Goal: Information Seeking & Learning: Learn about a topic

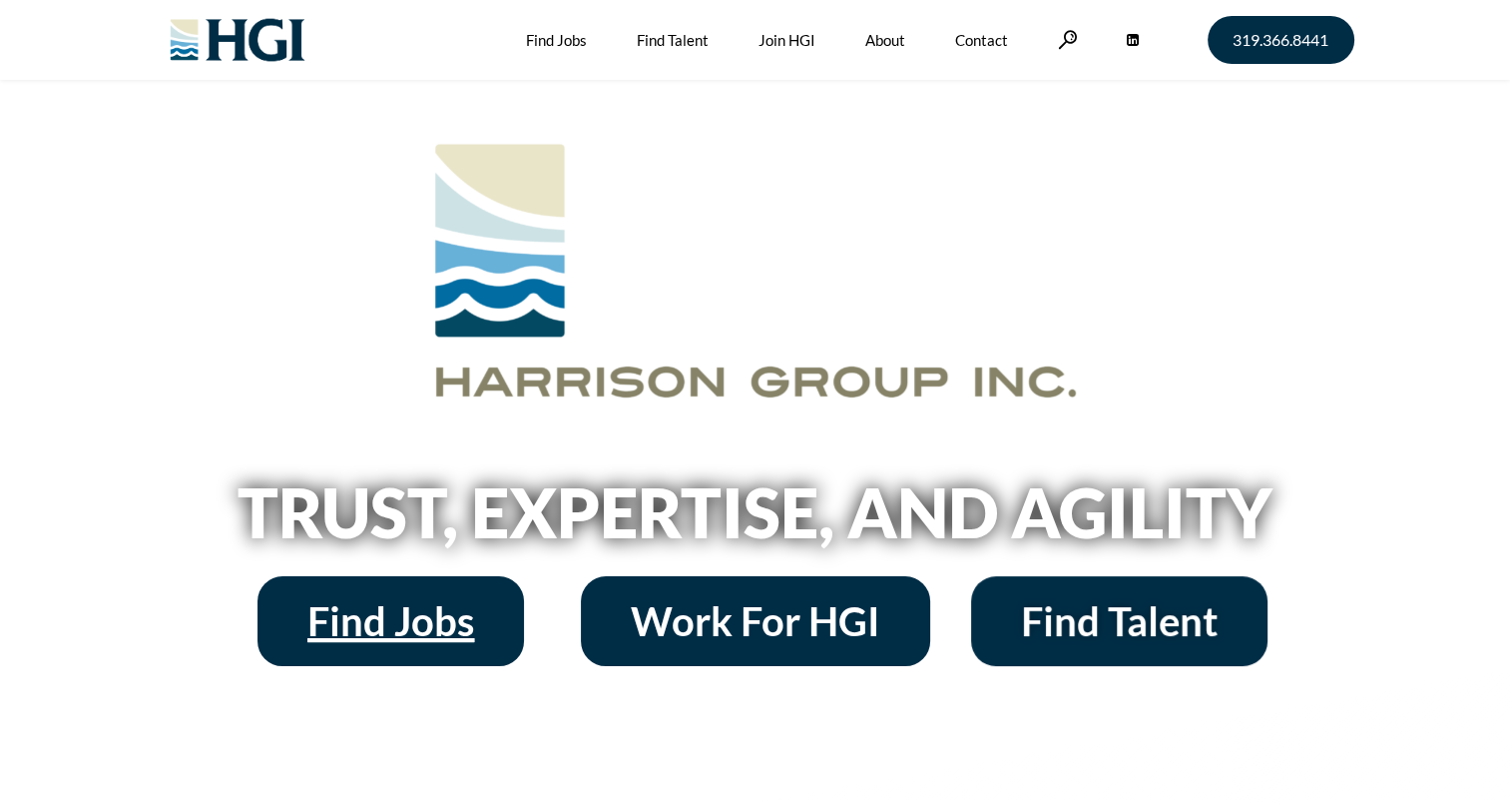
click at [365, 634] on span "Find Jobs" at bounding box center [390, 621] width 167 height 40
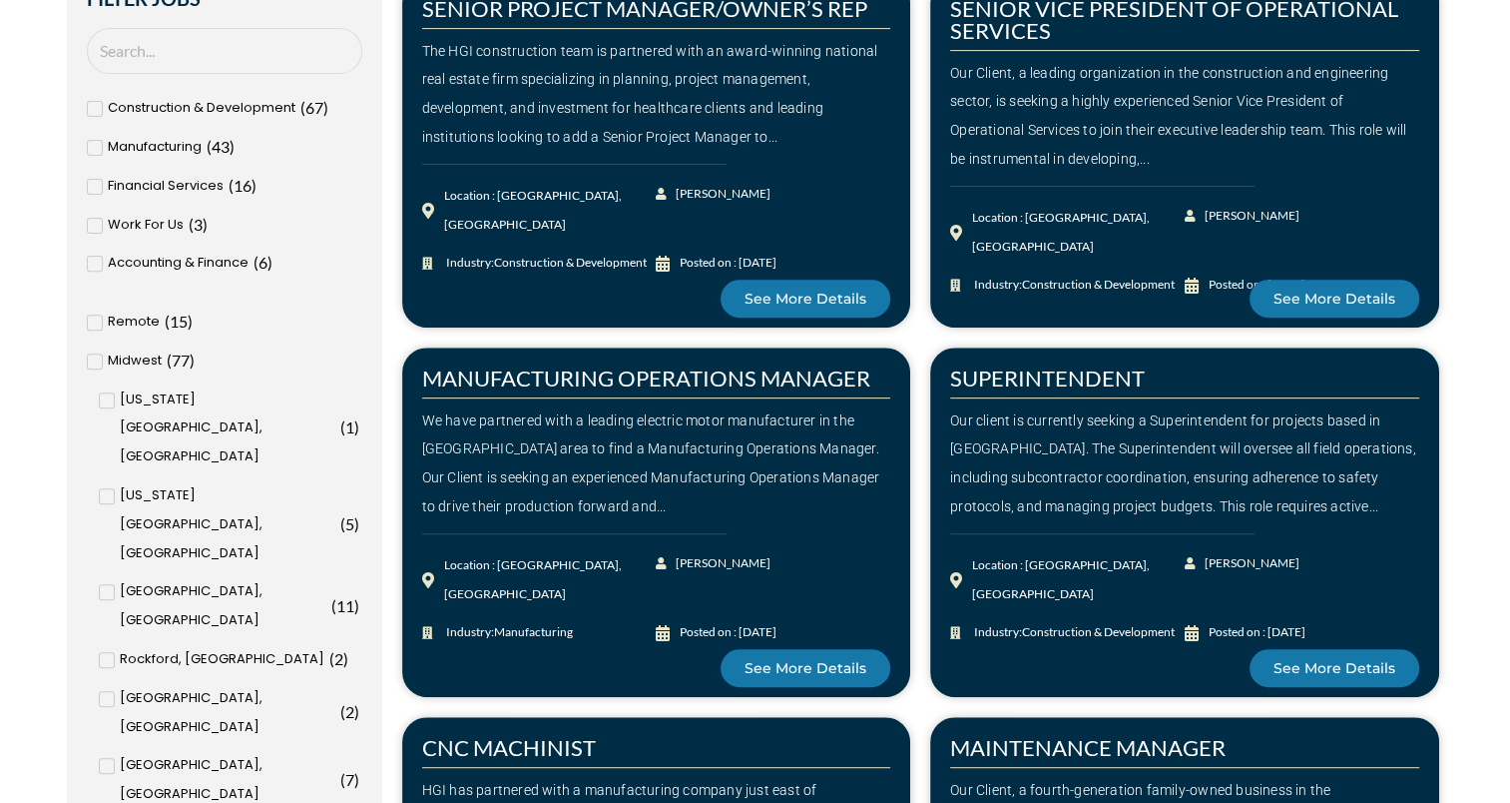
scroll to position [719, 0]
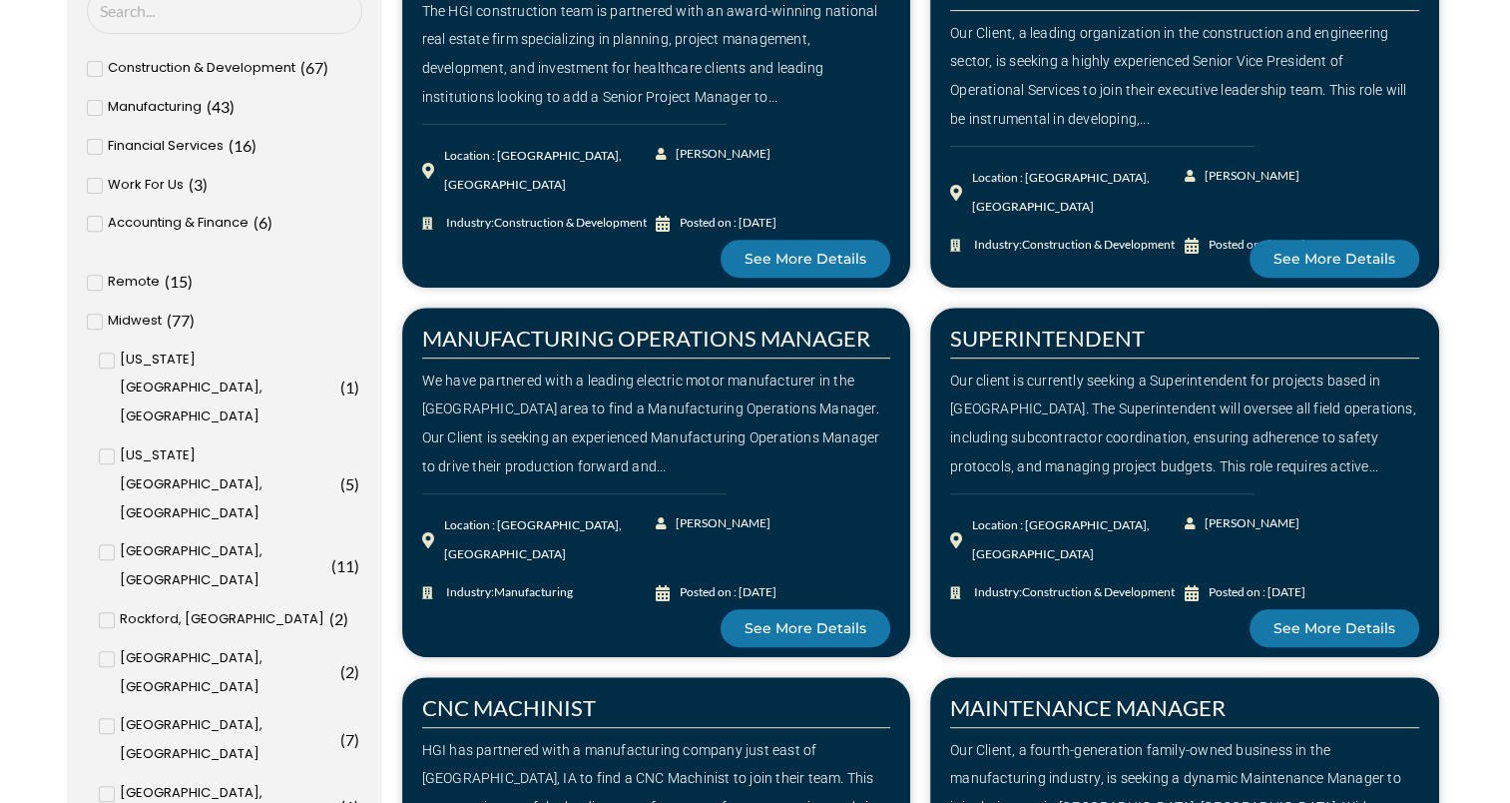
click at [0, 0] on input "[GEOGRAPHIC_DATA], [GEOGRAPHIC_DATA] ( 8 )" at bounding box center [0, 0] width 0 height 0
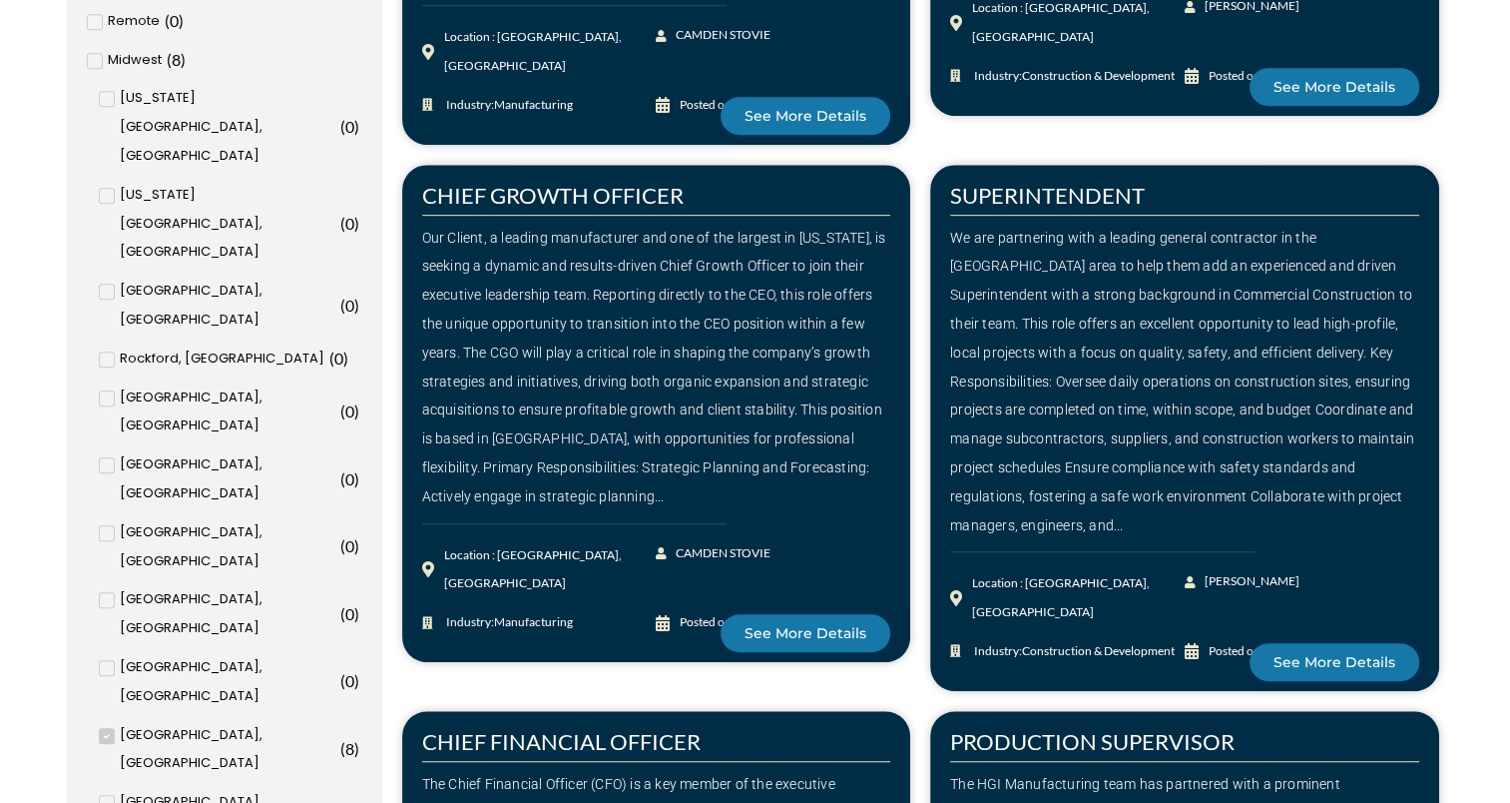
scroll to position [1027, 0]
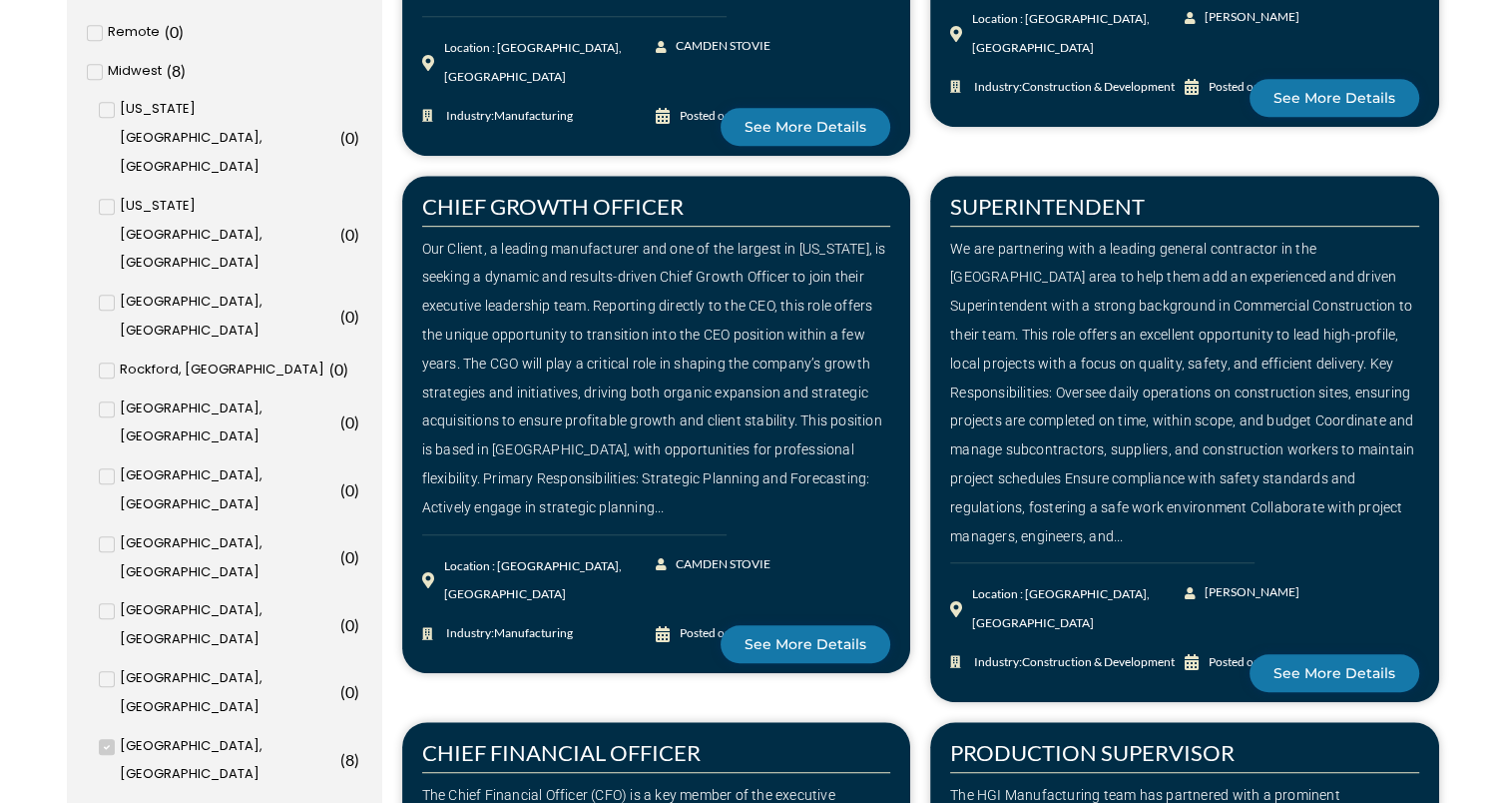
click at [672, 367] on div "Our Client, a leading manufacturer and one of the largest in Iowa, is seeking a…" at bounding box center [656, 378] width 469 height 287
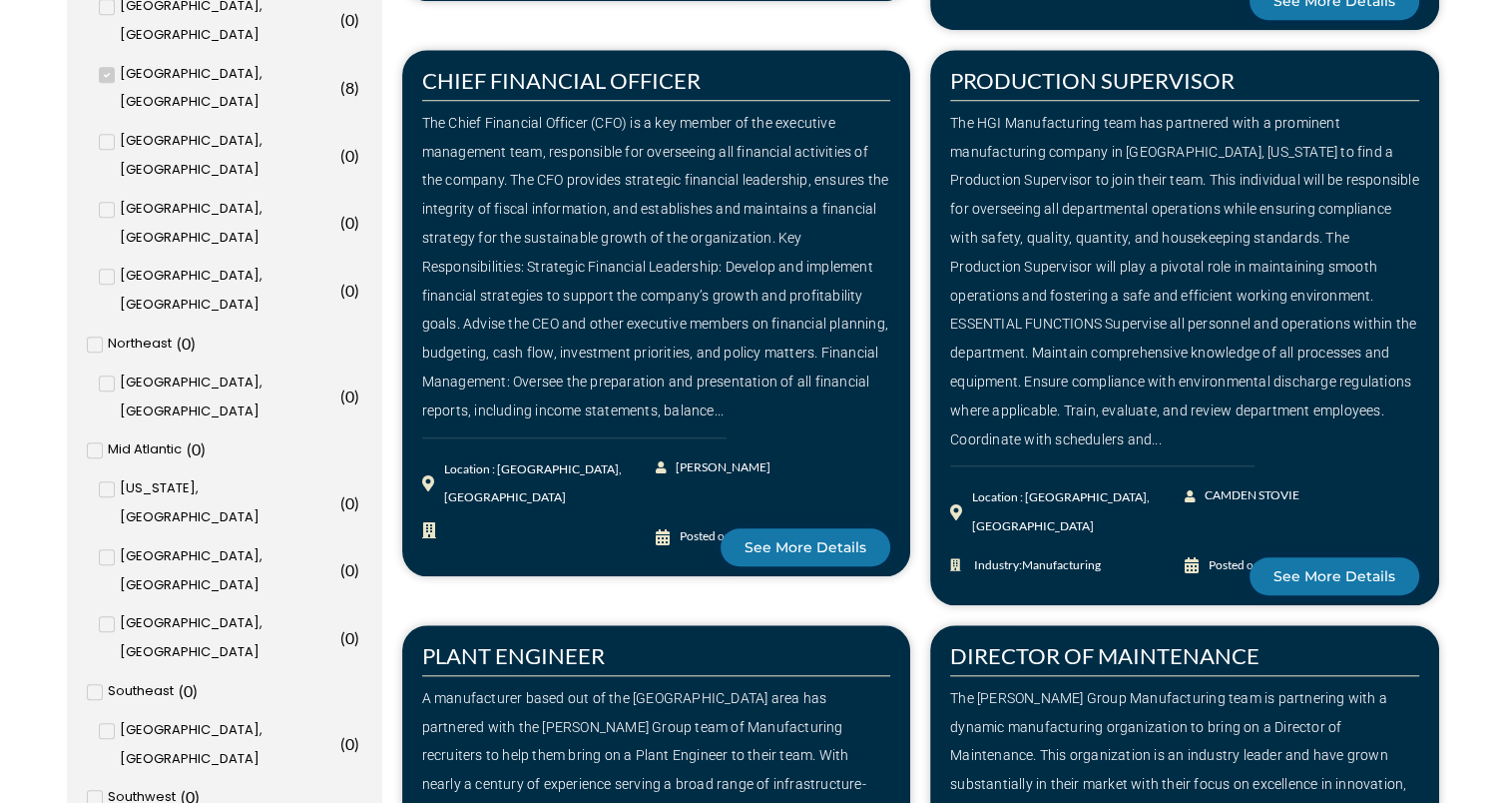
scroll to position [1706, 0]
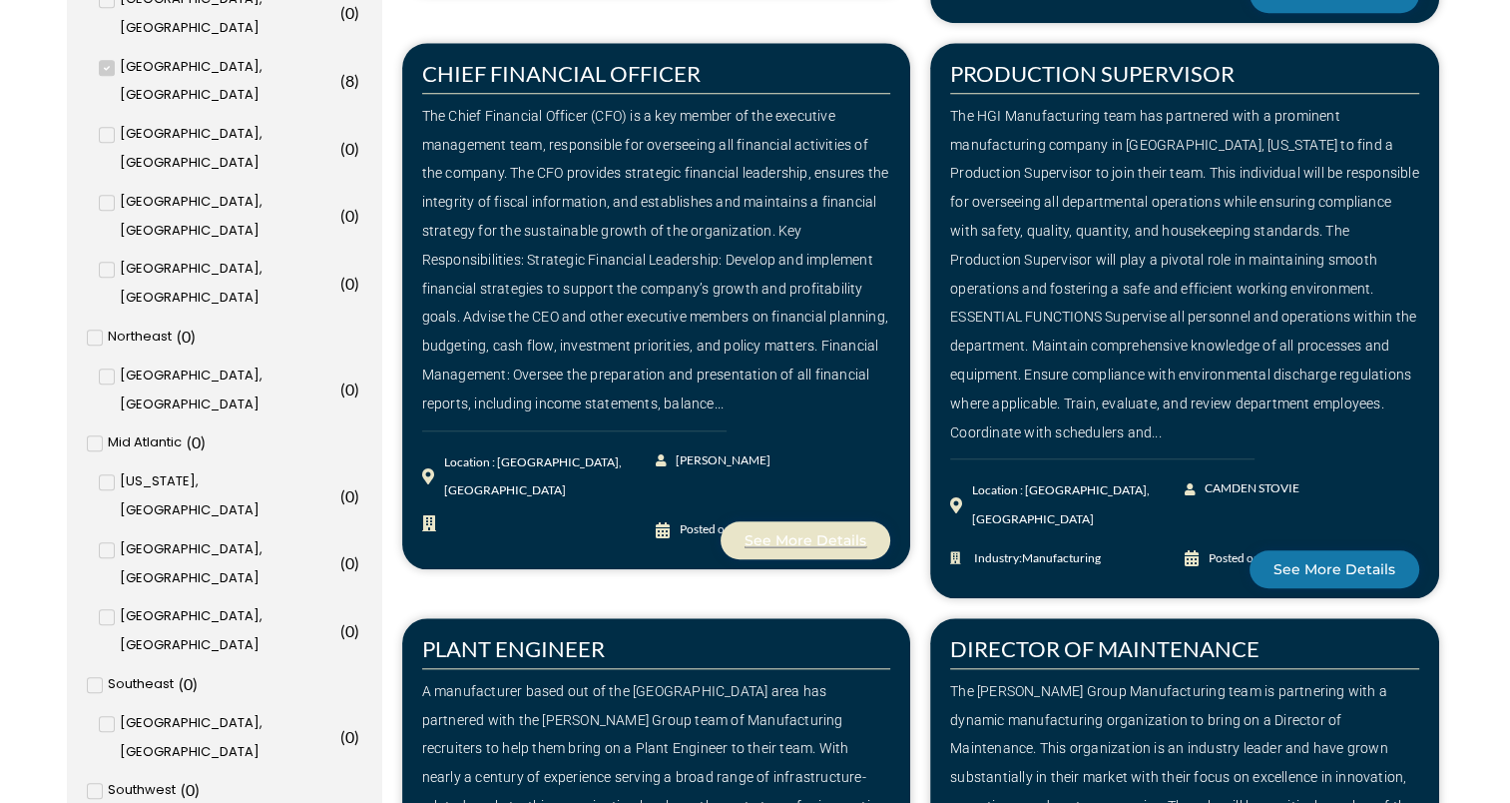
click at [780, 533] on span "See More Details" at bounding box center [806, 540] width 122 height 14
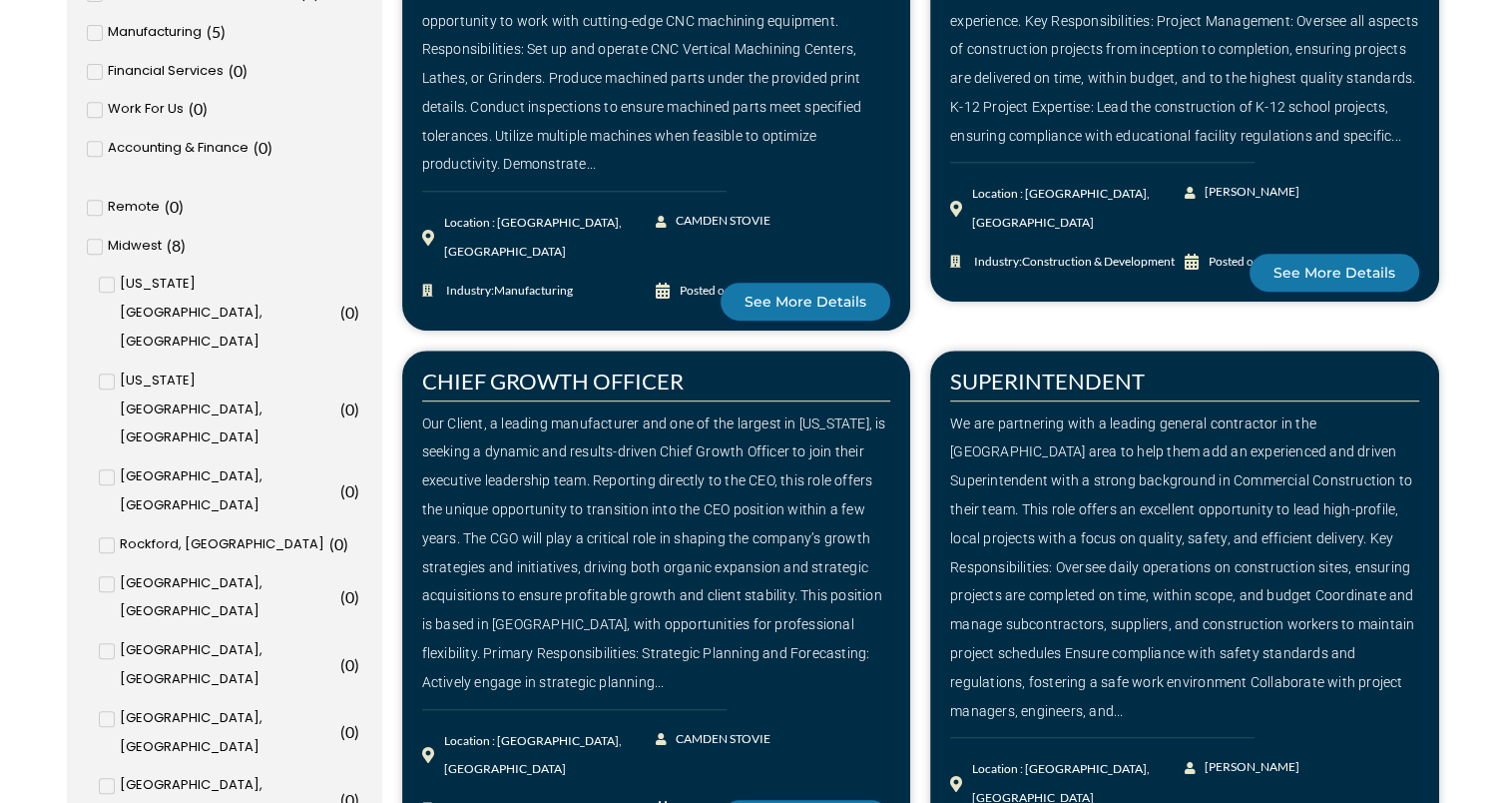
scroll to position [878, 0]
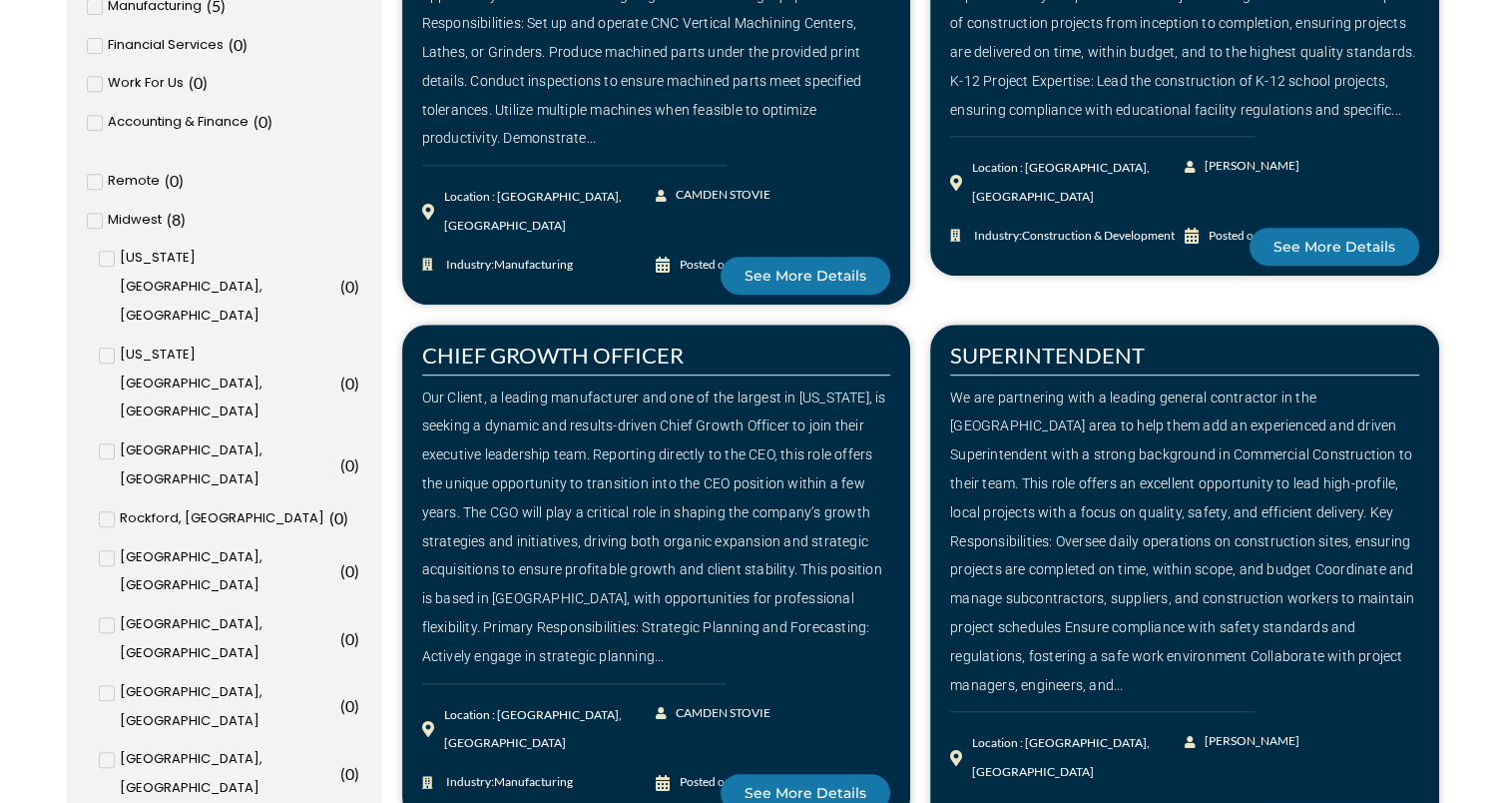
click at [0, 0] on input "Des Moines, IA ( 8 )" at bounding box center [0, 0] width 0 height 0
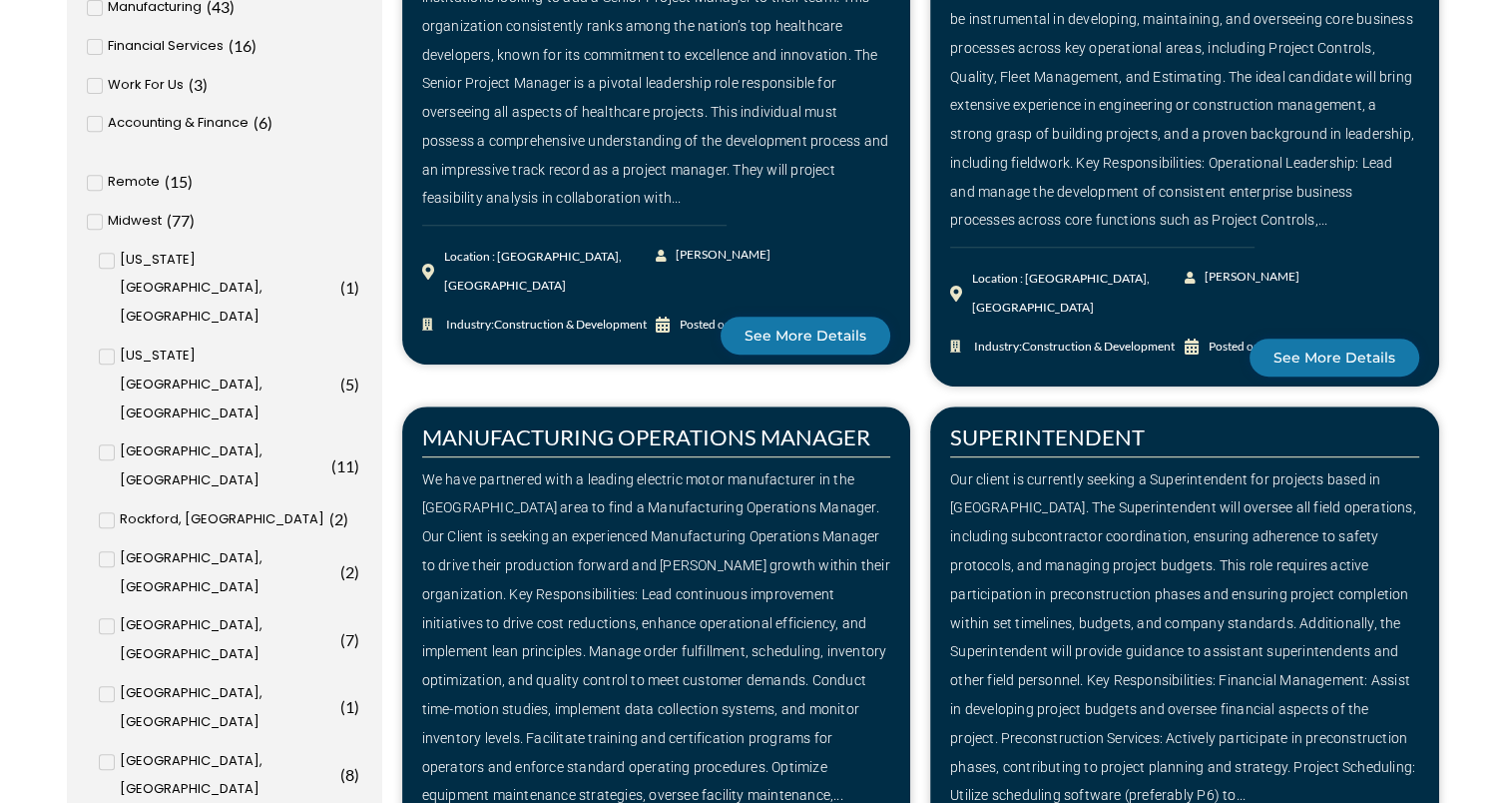
click at [96, 185] on icon at bounding box center [94, 183] width 7 height 12
click at [0, 0] on input "Remote ( 15 )" at bounding box center [0, 0] width 0 height 0
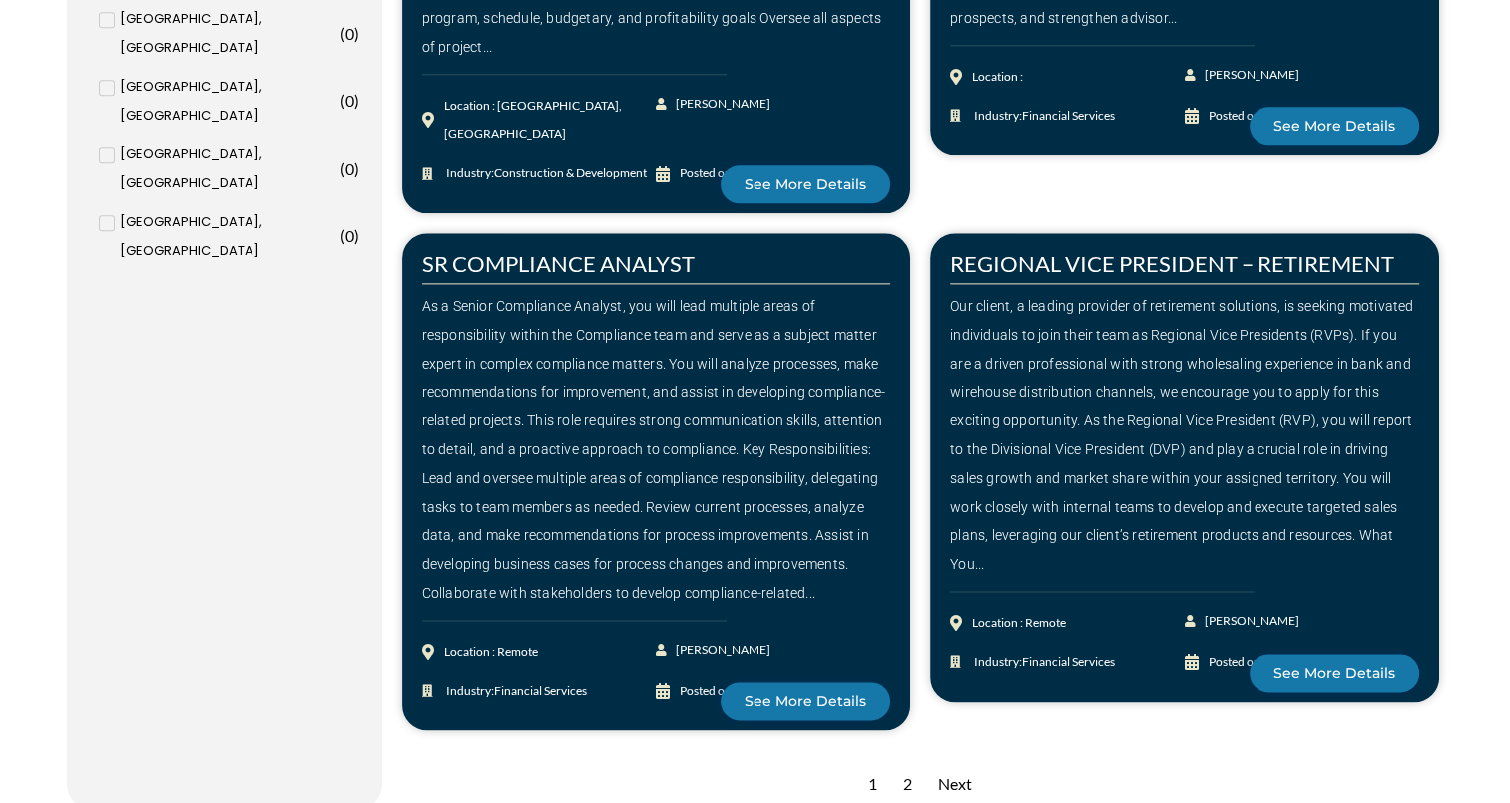
scroll to position [2575, 0]
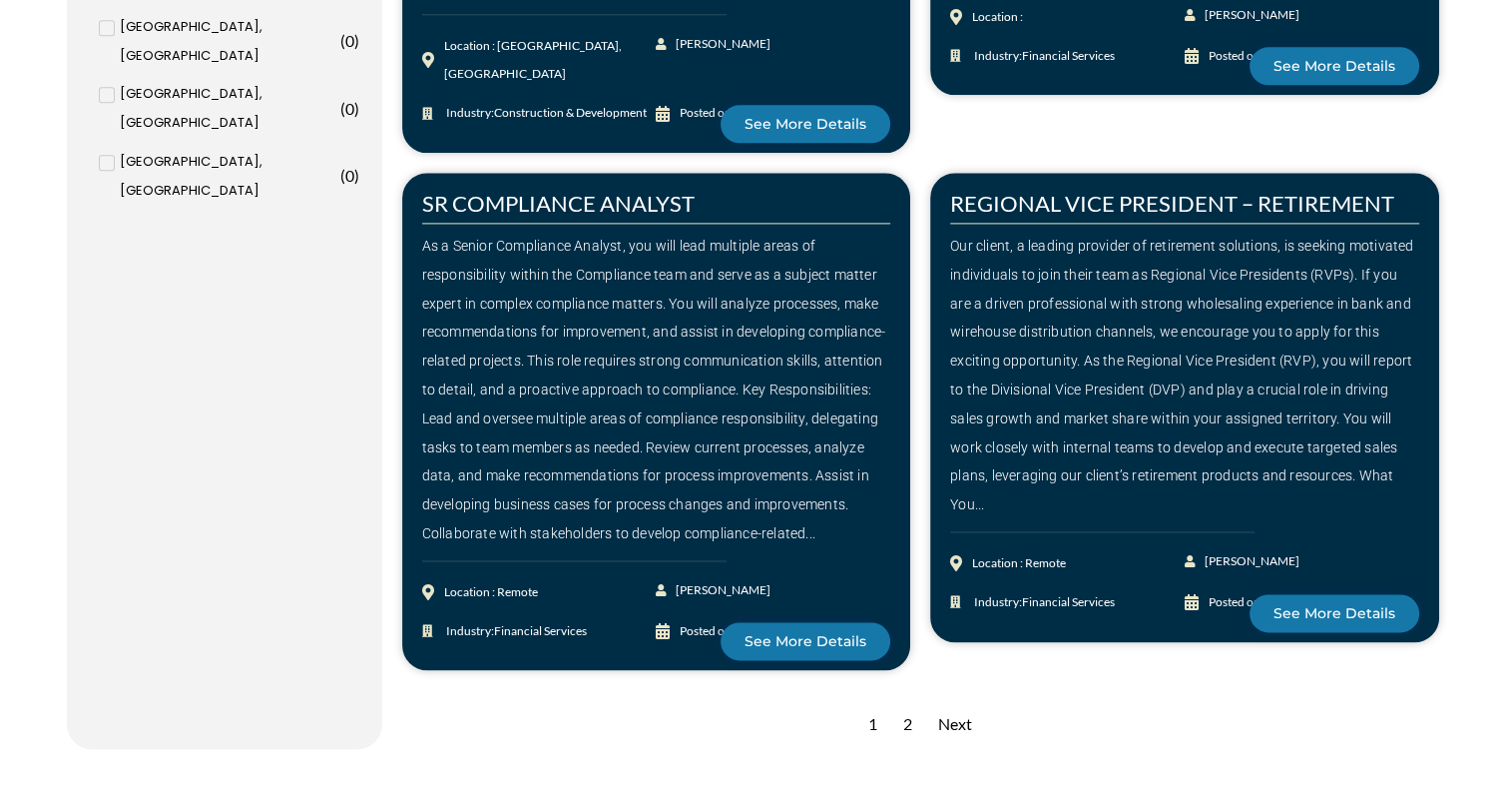
click at [909, 700] on div "2" at bounding box center [907, 724] width 29 height 49
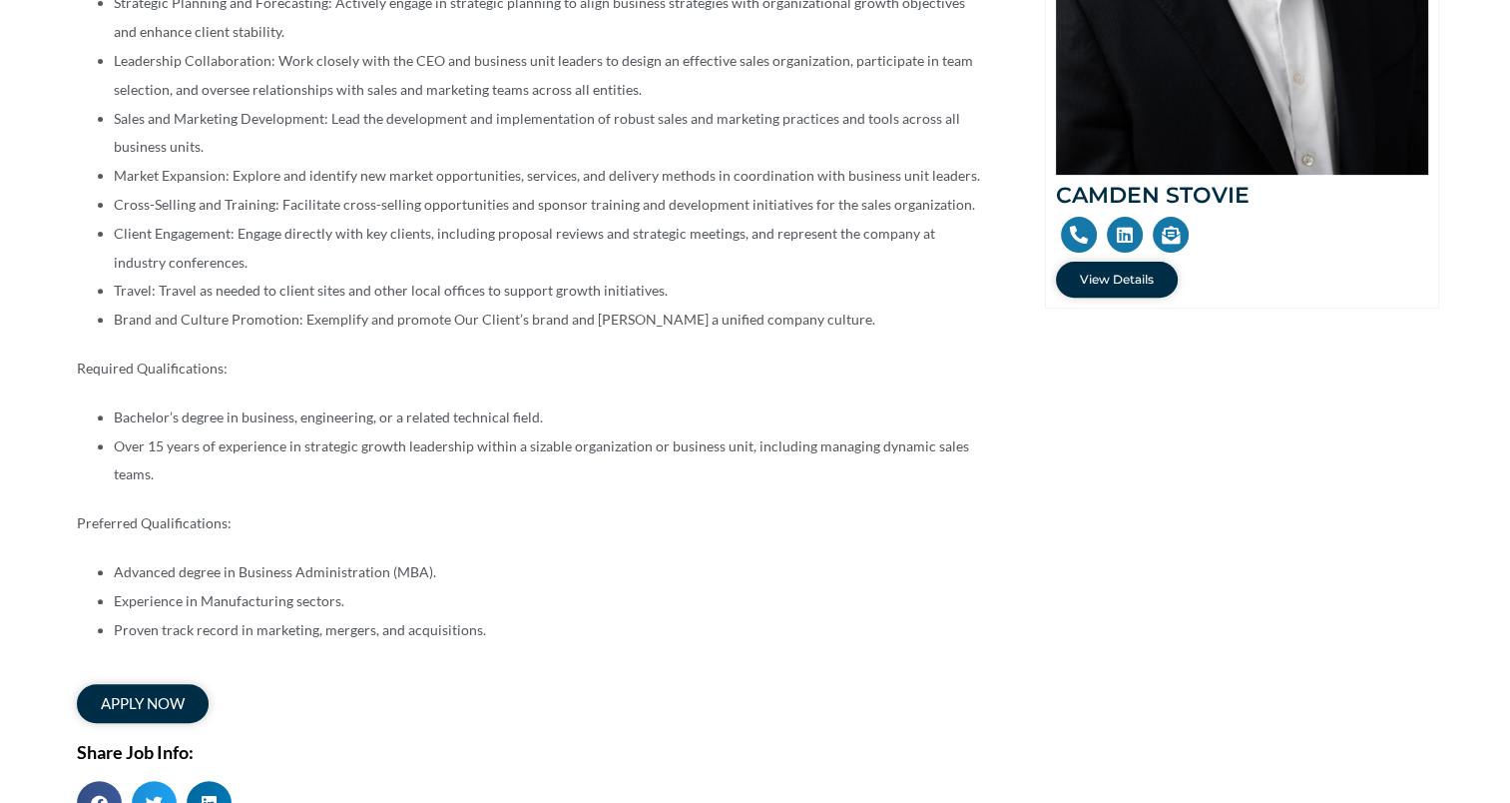
scroll to position [639, 0]
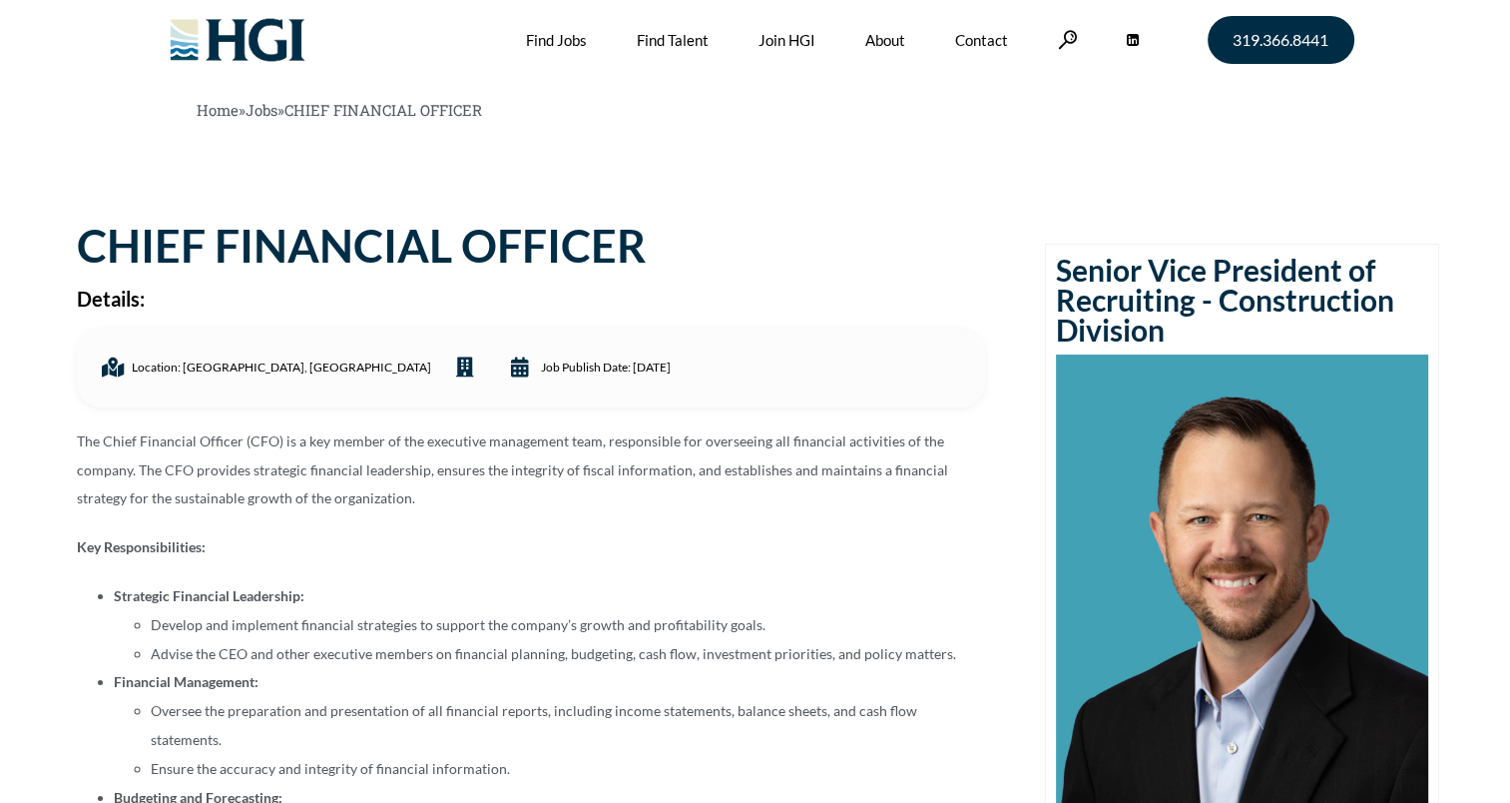
click at [510, 496] on p "The Chief Financial Officer (CFO) is a key member of the executive management t…" at bounding box center [531, 470] width 908 height 86
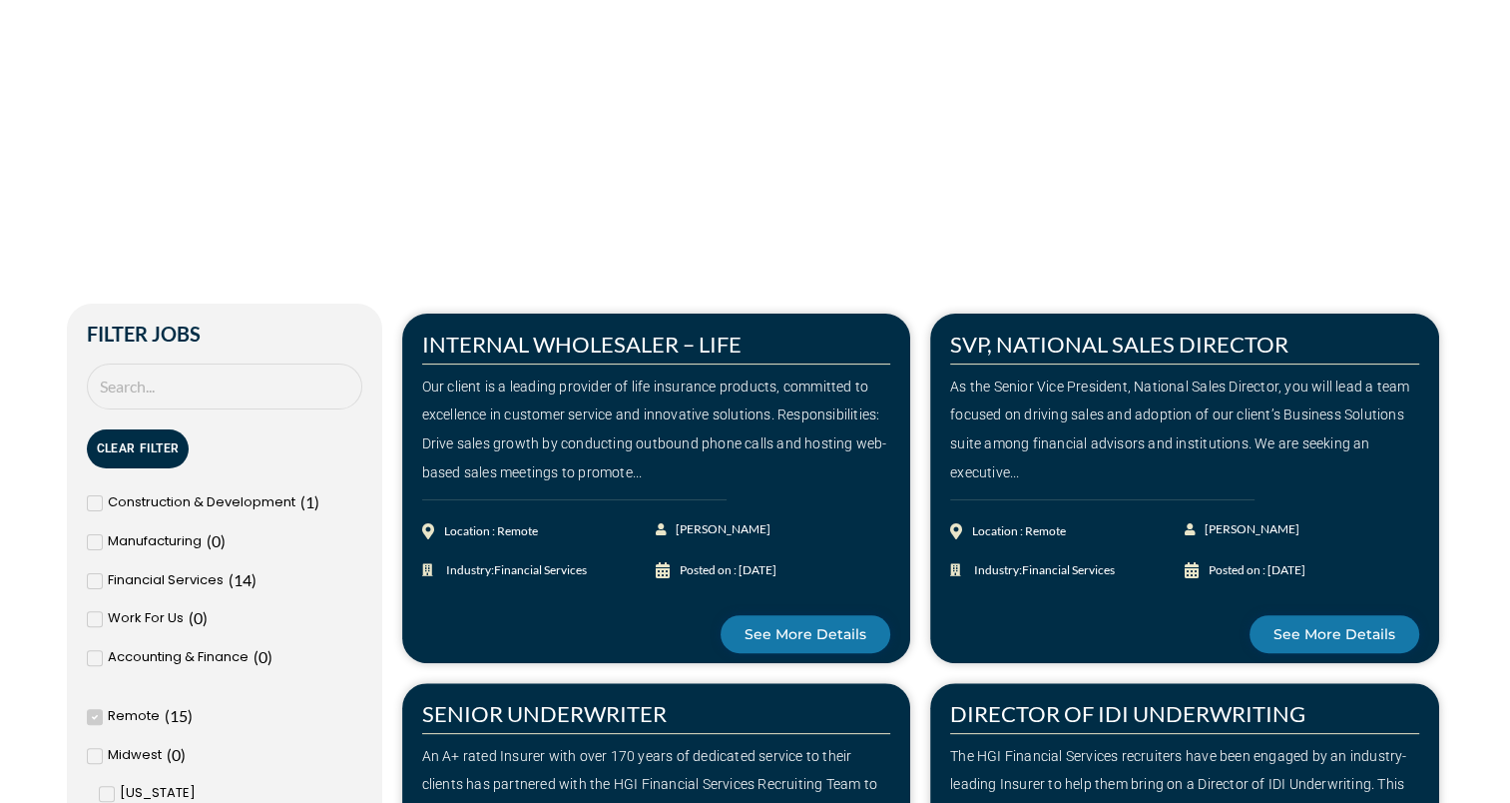
scroll to position [279, 0]
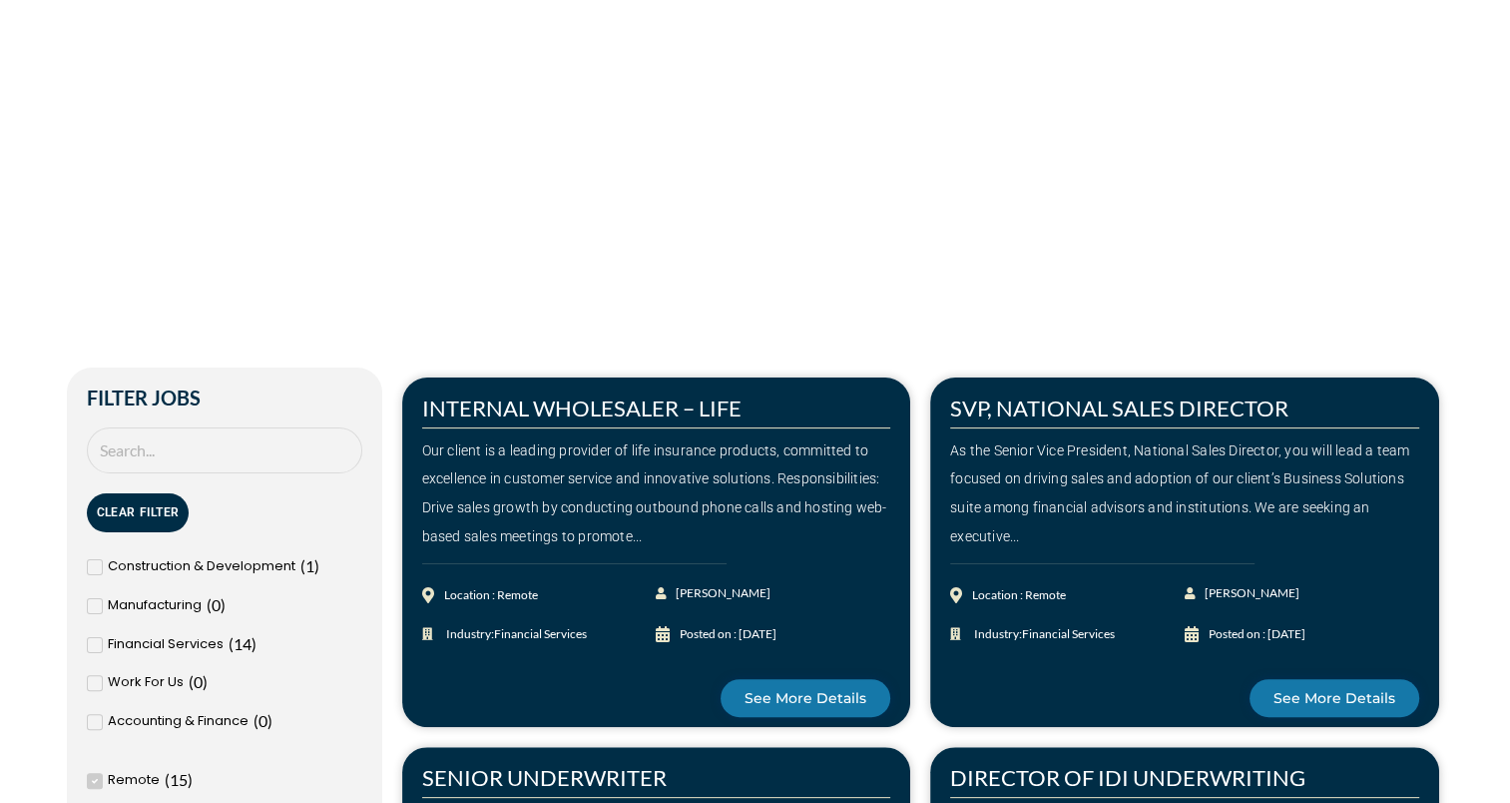
click at [92, 779] on icon at bounding box center [94, 781] width 7 height 12
click at [0, 0] on input "Remote ( 15 )" at bounding box center [0, 0] width 0 height 0
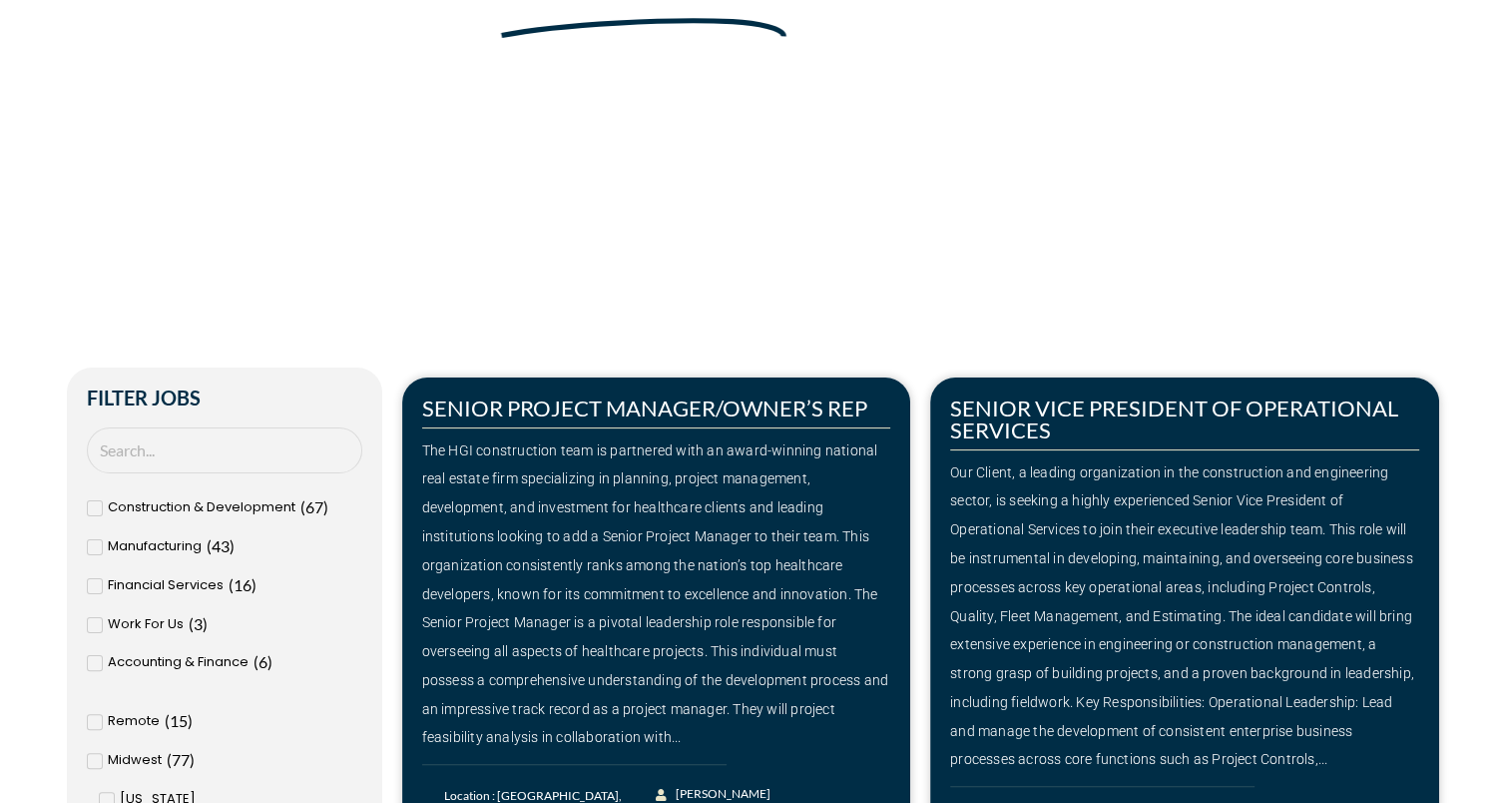
click at [98, 663] on span at bounding box center [95, 663] width 16 height 16
click at [0, 0] on input "Accounting & Finance ( 6 )" at bounding box center [0, 0] width 0 height 0
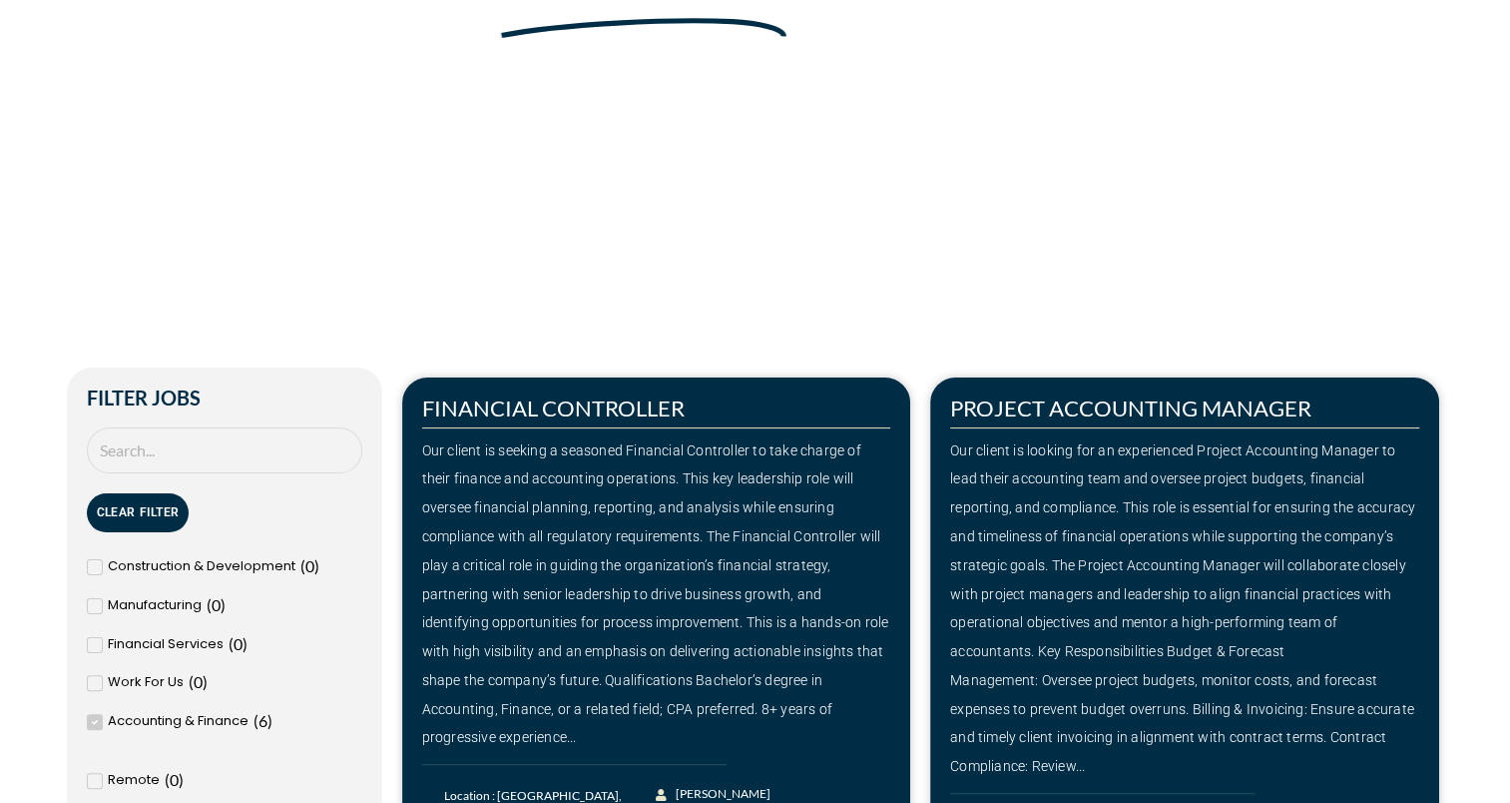
click at [1028, 510] on div "Our client is looking for an experienced Project Accounting Manager to lead the…" at bounding box center [1184, 608] width 469 height 345
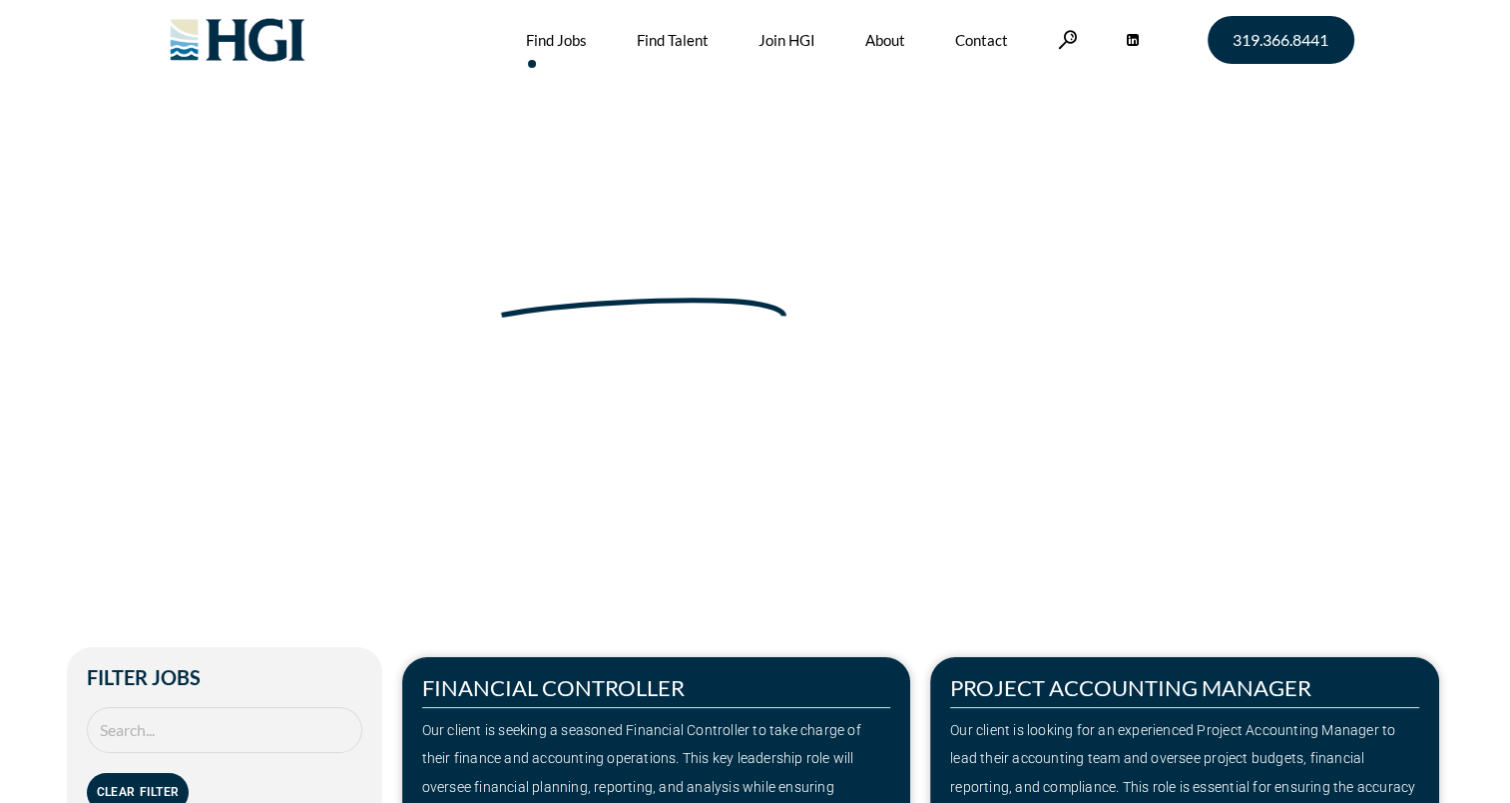
click at [559, 42] on link "Find Jobs" at bounding box center [556, 40] width 61 height 80
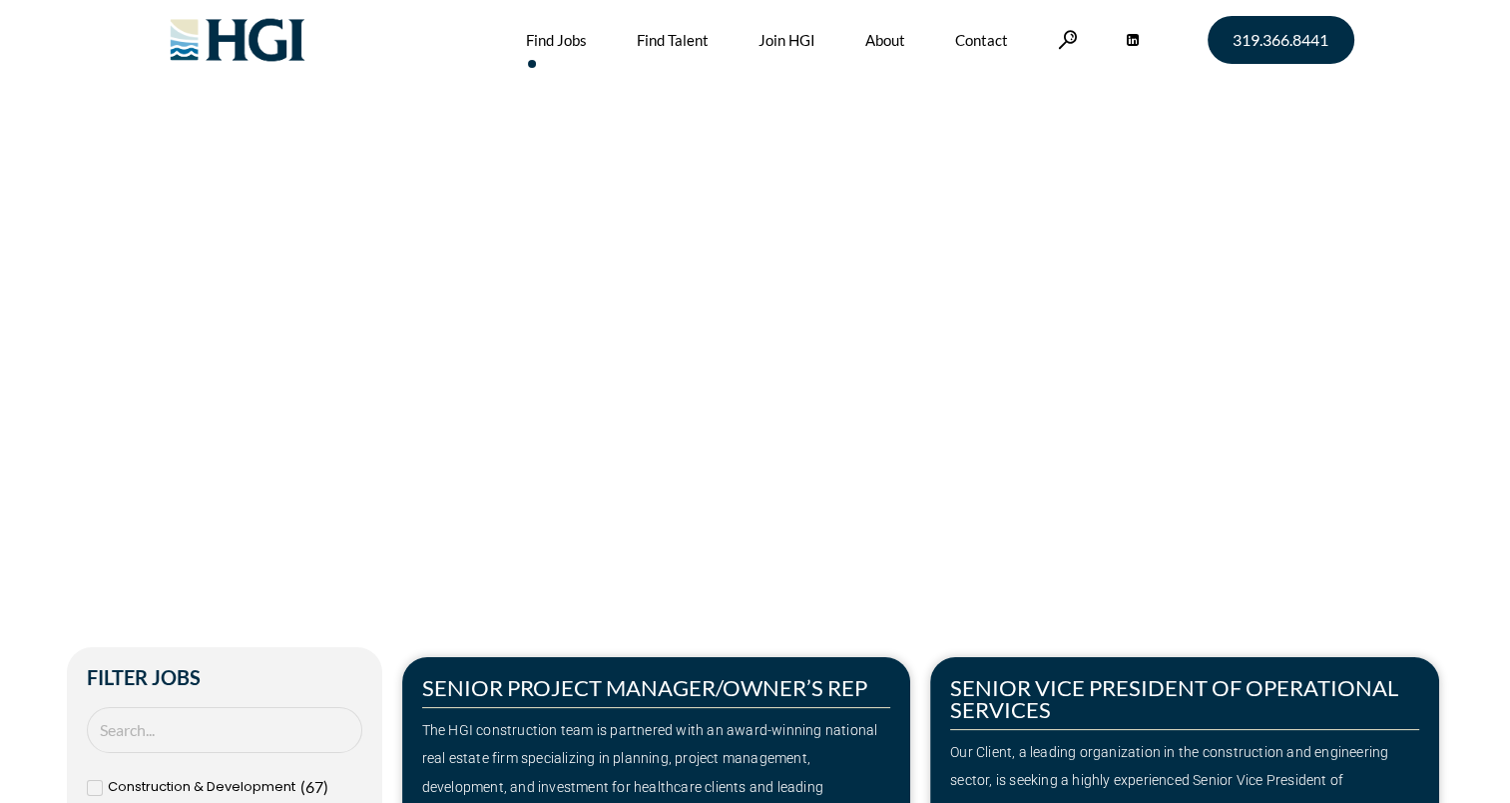
click at [247, 48] on img at bounding box center [238, 40] width 162 height 80
